Goal: Transaction & Acquisition: Purchase product/service

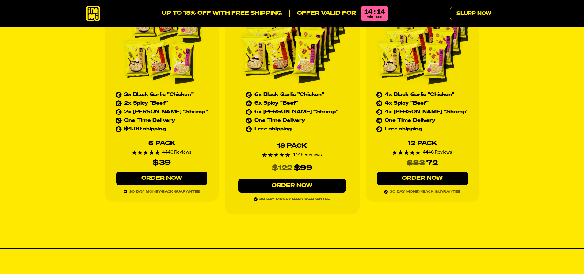
scroll to position [2848, 0]
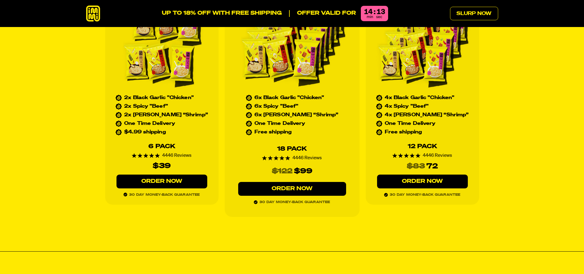
click at [301, 146] on div "18 Pack" at bounding box center [292, 149] width 30 height 6
click at [283, 182] on link "Order Now" at bounding box center [292, 189] width 108 height 14
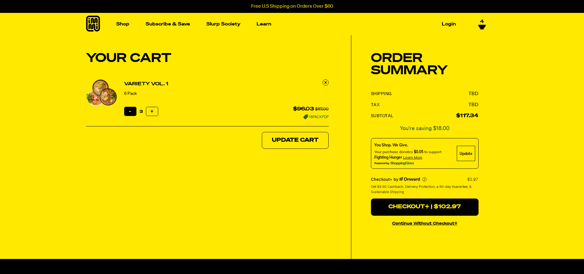
click at [126, 113] on button "Reduce item quantity by one" at bounding box center [130, 111] width 12 height 9
type input "1"
click at [126, 113] on button "Reduce item quantity by one" at bounding box center [130, 111] width 12 height 9
click at [309, 139] on button "Update Cart" at bounding box center [295, 140] width 67 height 17
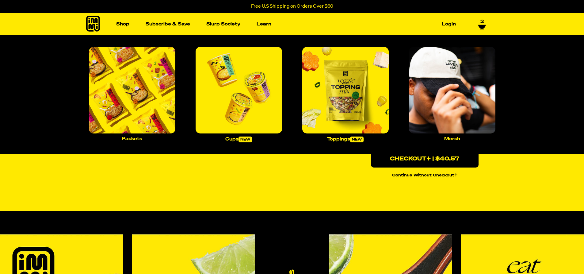
click at [123, 25] on link "Shop" at bounding box center [123, 24] width 18 height 10
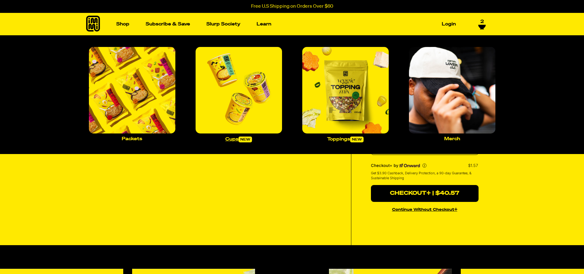
click at [240, 138] on p "Cups new" at bounding box center [238, 139] width 27 height 6
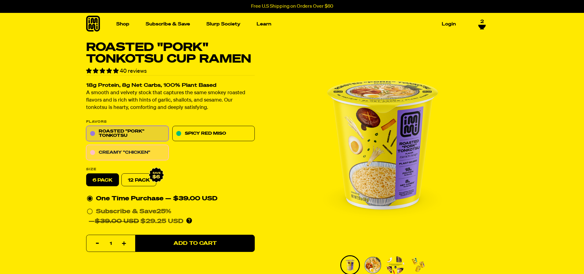
click at [125, 153] on link "Creamy "Chicken"" at bounding box center [127, 152] width 83 height 15
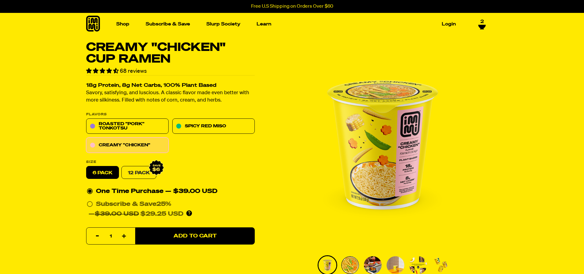
click at [137, 175] on link "12 Pack" at bounding box center [138, 172] width 35 height 13
radio input "false"
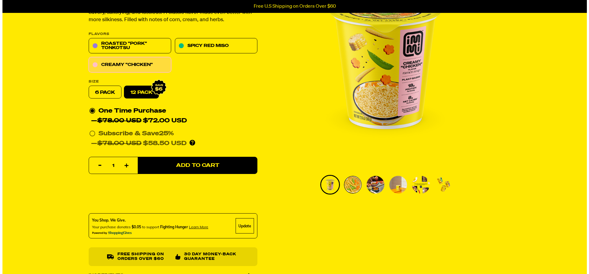
scroll to position [61, 0]
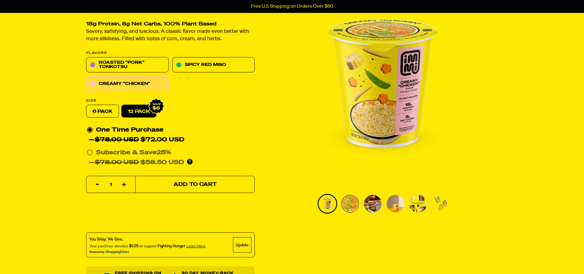
click at [241, 181] on button "Add to Cart" at bounding box center [195, 184] width 120 height 17
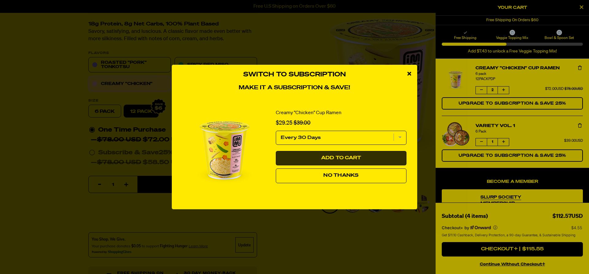
click at [340, 155] on button "Add to Cart" at bounding box center [341, 158] width 131 height 15
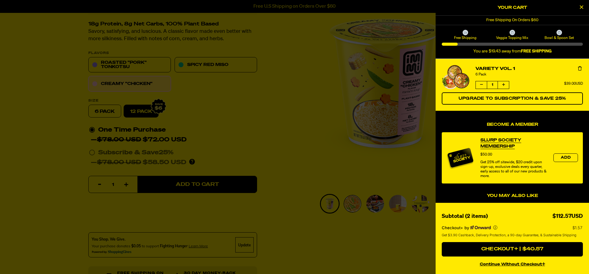
select select "Every 30 Days"
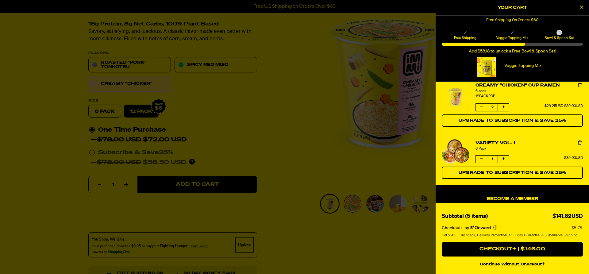
click at [578, 142] on icon "Remove Variety Vol. 1" at bounding box center [580, 142] width 4 height 4
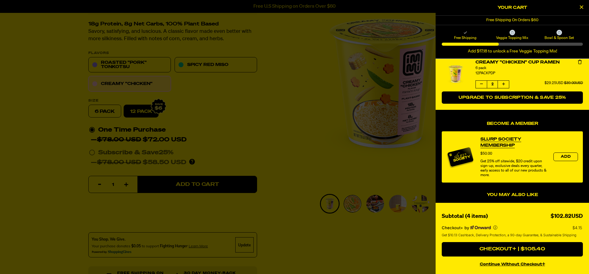
click at [527, 94] on button "Upgrade to Subscription & Save 25%" at bounding box center [512, 97] width 141 height 12
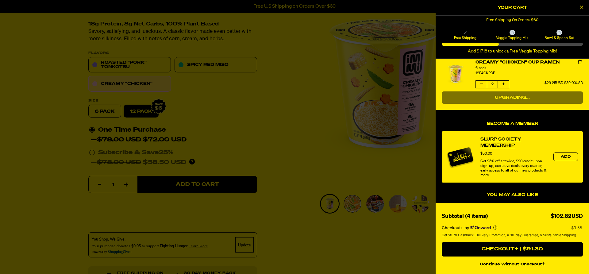
select select "Every 30 Days"
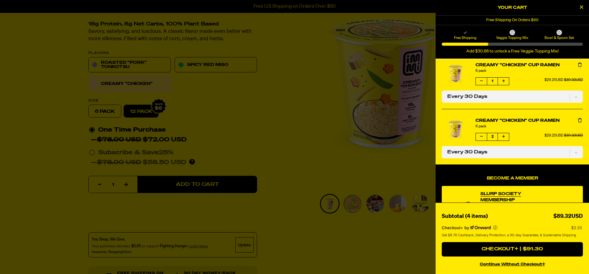
scroll to position [0, 0]
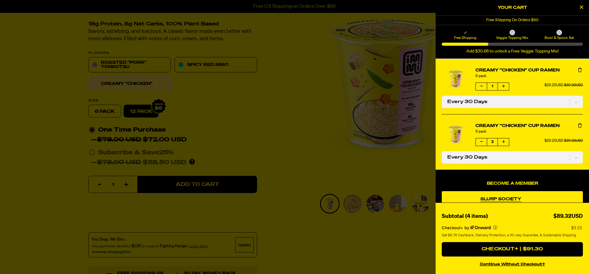
click at [578, 70] on icon "product" at bounding box center [580, 70] width 4 height 4
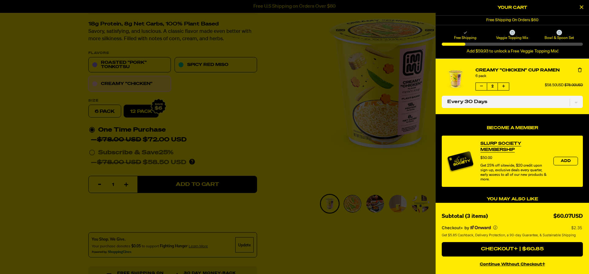
click at [502, 89] on button "product" at bounding box center [503, 86] width 11 height 7
click at [560, 165] on button "Add" at bounding box center [565, 161] width 25 height 9
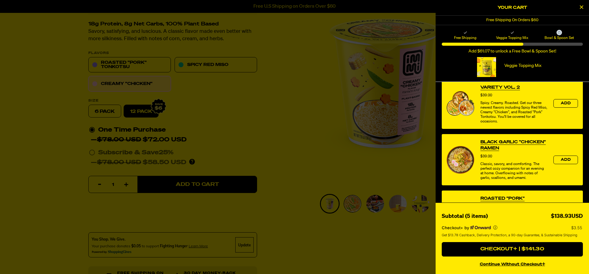
scroll to position [175, 0]
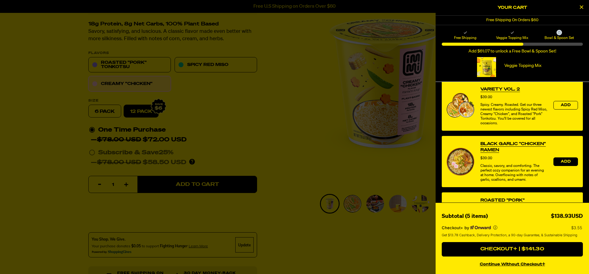
click at [561, 162] on span "Add" at bounding box center [566, 162] width 10 height 4
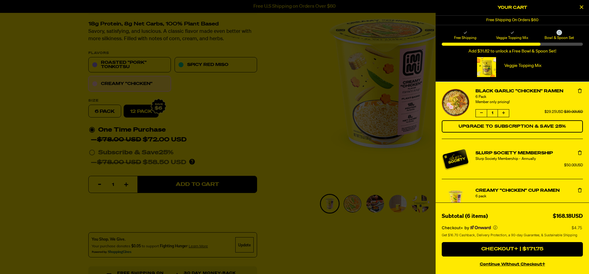
click at [501, 111] on button "product" at bounding box center [503, 113] width 11 height 7
click at [578, 92] on icon "product" at bounding box center [580, 91] width 4 height 4
